Goal: Complete application form: Complete application form

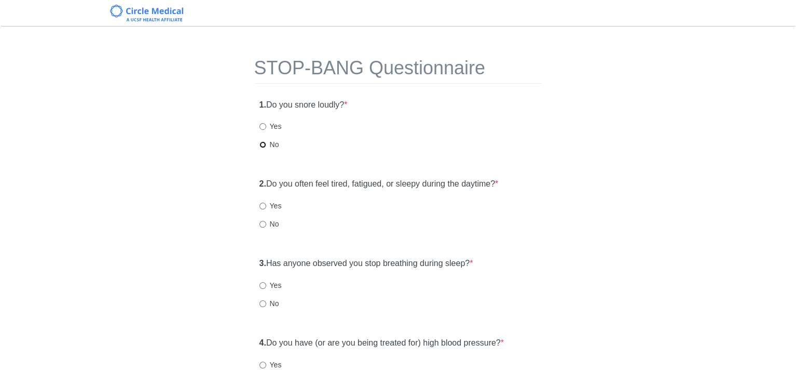
click at [262, 144] on input "No" at bounding box center [263, 144] width 7 height 7
radio input "true"
click at [262, 208] on input "Yes" at bounding box center [263, 205] width 7 height 7
radio input "true"
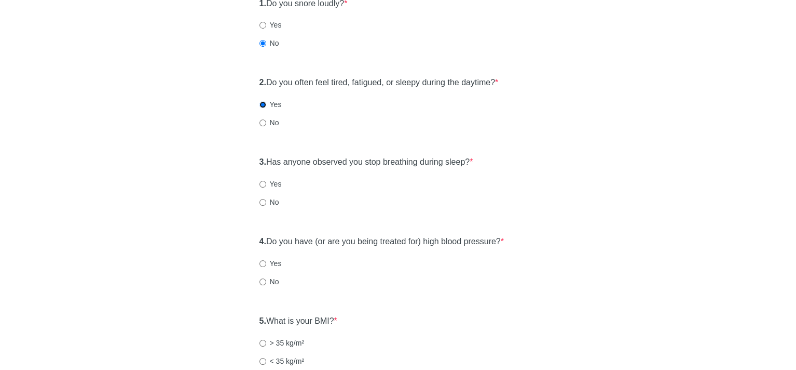
scroll to position [104, 0]
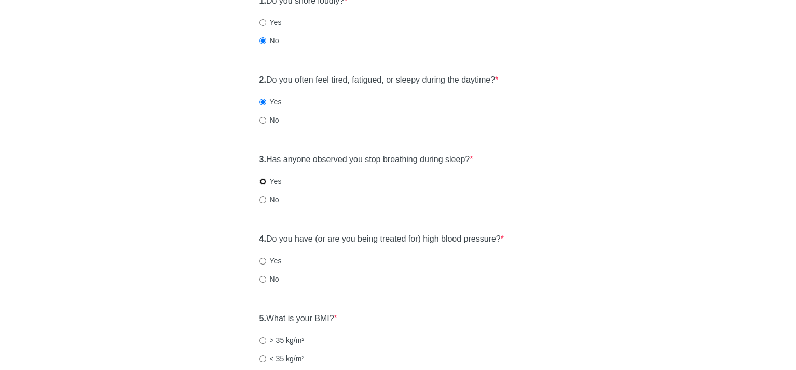
click at [263, 181] on input "Yes" at bounding box center [263, 181] width 7 height 7
radio input "true"
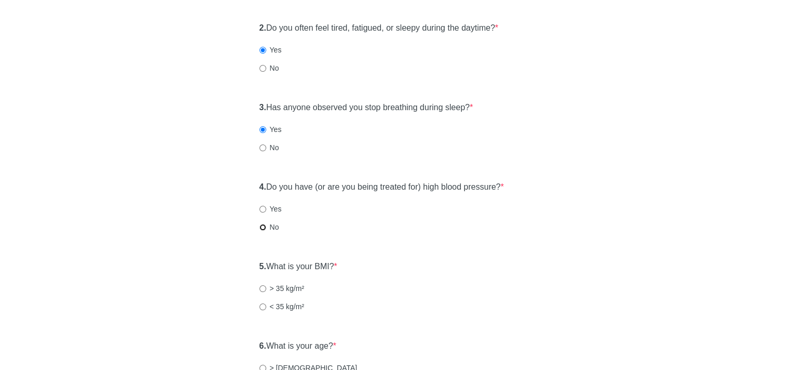
click at [262, 227] on input "No" at bounding box center [263, 227] width 7 height 7
radio input "true"
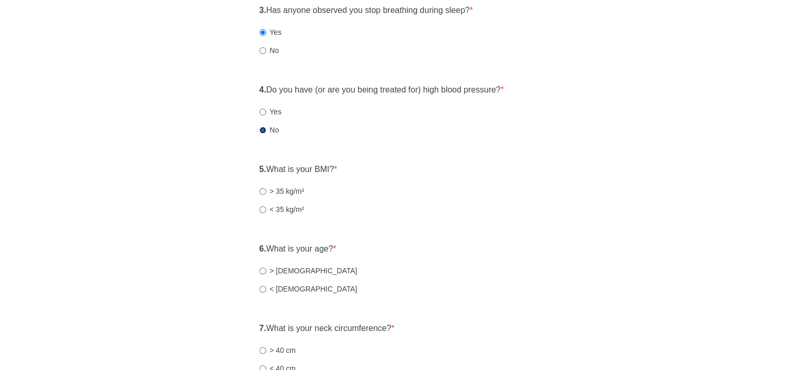
scroll to position [260, 0]
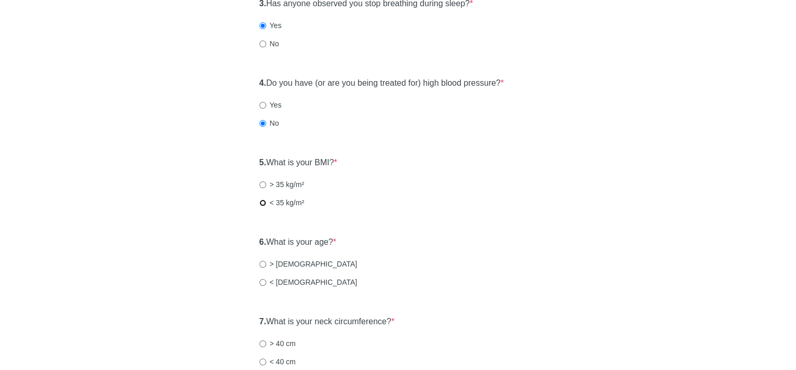
click at [260, 200] on input "< 35 kg/m²" at bounding box center [263, 202] width 7 height 7
radio input "true"
click at [261, 280] on input "< [DEMOGRAPHIC_DATA]" at bounding box center [263, 282] width 7 height 7
radio input "true"
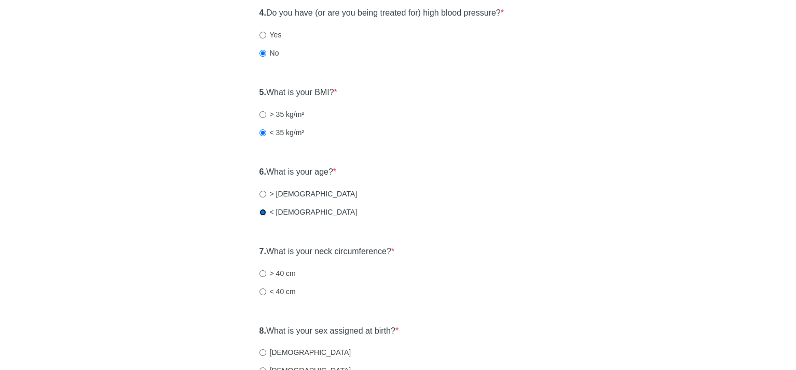
scroll to position [415, 0]
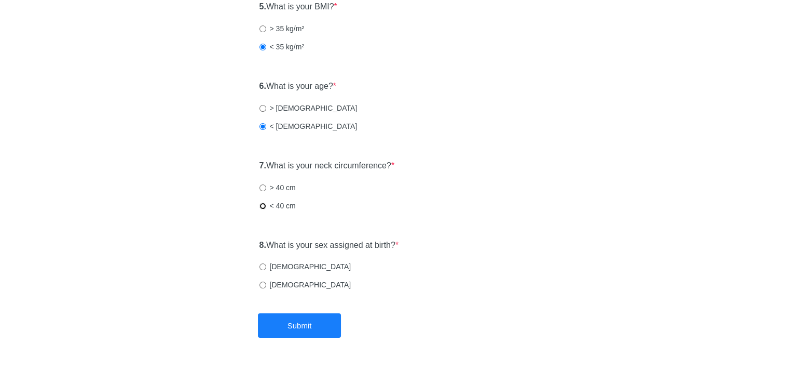
click at [262, 204] on input "< 40 cm" at bounding box center [263, 205] width 7 height 7
radio input "true"
click at [260, 286] on input "[DEMOGRAPHIC_DATA]" at bounding box center [263, 284] width 7 height 7
radio input "true"
click at [309, 320] on button "Submit" at bounding box center [299, 325] width 83 height 24
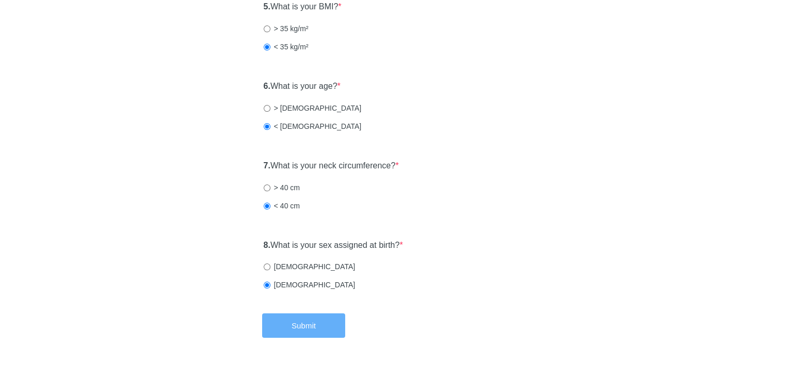
scroll to position [0, 0]
